Goal: Check status: Check status

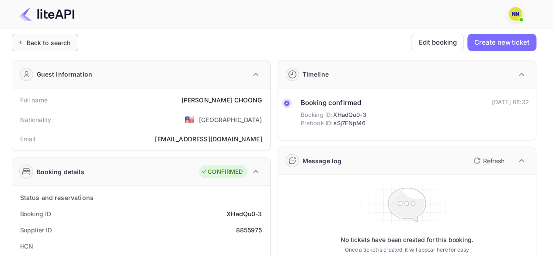
click at [50, 42] on div "Back to search" at bounding box center [49, 42] width 44 height 9
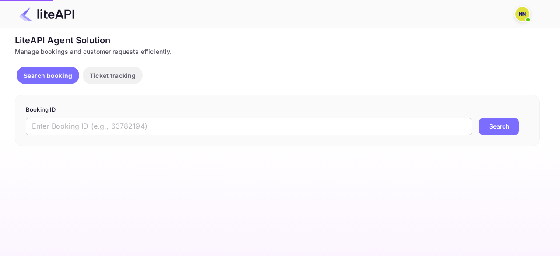
drag, startPoint x: 142, startPoint y: 125, endPoint x: 153, endPoint y: 122, distance: 11.7
click at [142, 125] on input "text" at bounding box center [249, 126] width 446 height 17
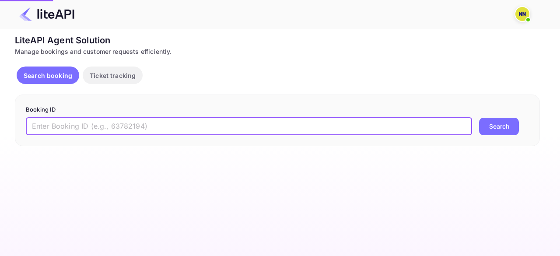
paste input "8848337"
type input "8848337"
click at [492, 125] on button "Search" at bounding box center [499, 126] width 40 height 17
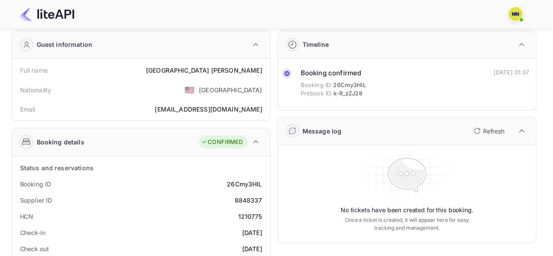
scroll to position [44, 0]
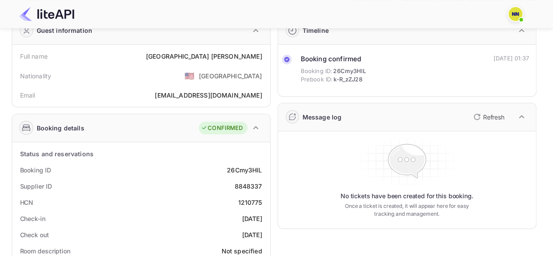
click at [247, 200] on div "1210775" at bounding box center [250, 202] width 24 height 9
copy div "1210775"
